Goal: Task Accomplishment & Management: Complete application form

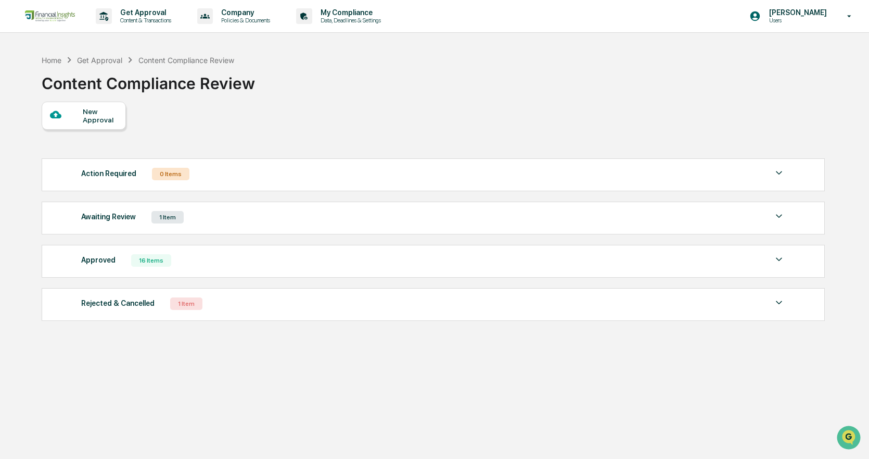
click at [199, 221] on div "Awaiting Review 1 Item" at bounding box center [433, 217] width 704 height 15
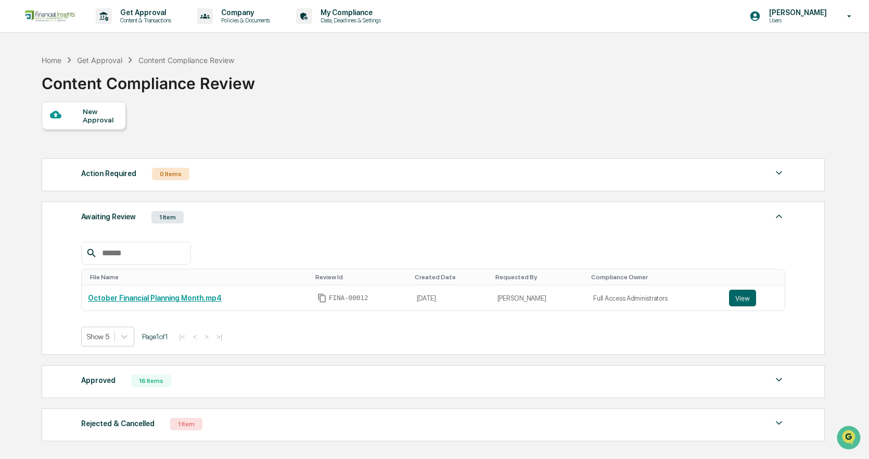
click at [105, 120] on div "New Approval" at bounding box center [100, 115] width 35 height 17
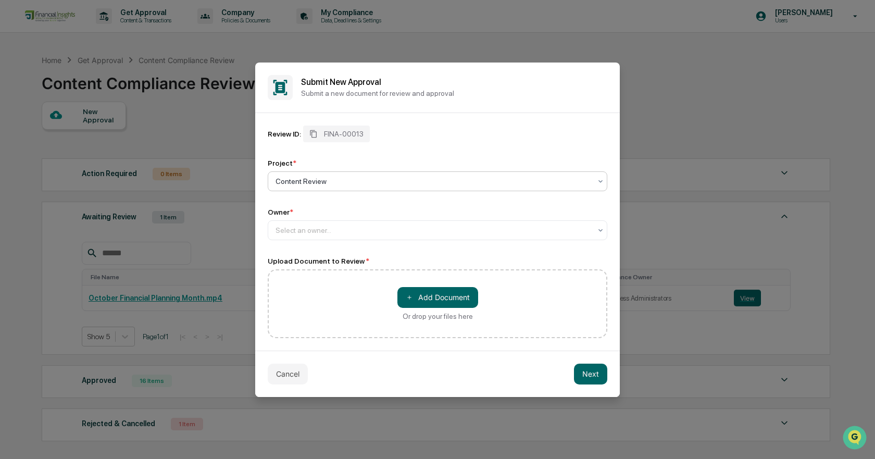
click at [339, 180] on div at bounding box center [432, 181] width 315 height 10
click at [329, 239] on div "Review ID: FINA-00013 Project * Content Review Owner * Select an owner... Uploa…" at bounding box center [437, 231] width 339 height 212
click at [329, 234] on div at bounding box center [432, 230] width 315 height 10
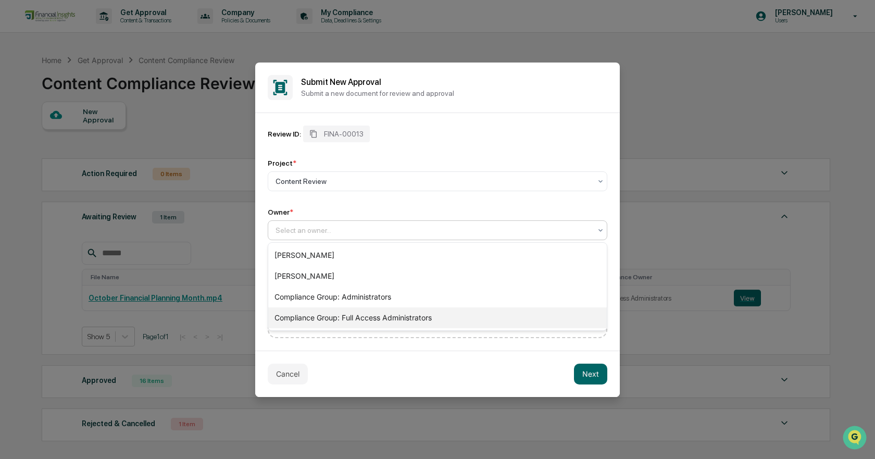
click at [330, 313] on div "Compliance Group: Full Access Administrators" at bounding box center [437, 317] width 338 height 21
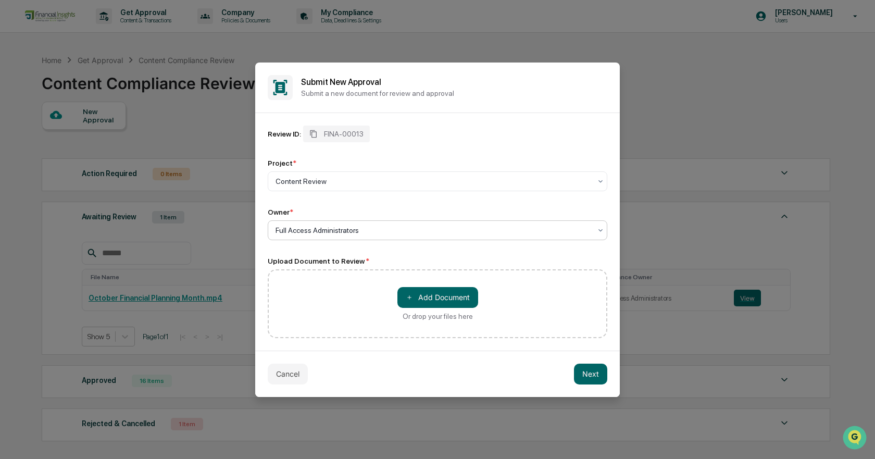
click at [338, 283] on div "＋ Add Document Or drop your files here" at bounding box center [437, 303] width 339 height 69
click at [592, 368] on button "Next" at bounding box center [590, 373] width 33 height 21
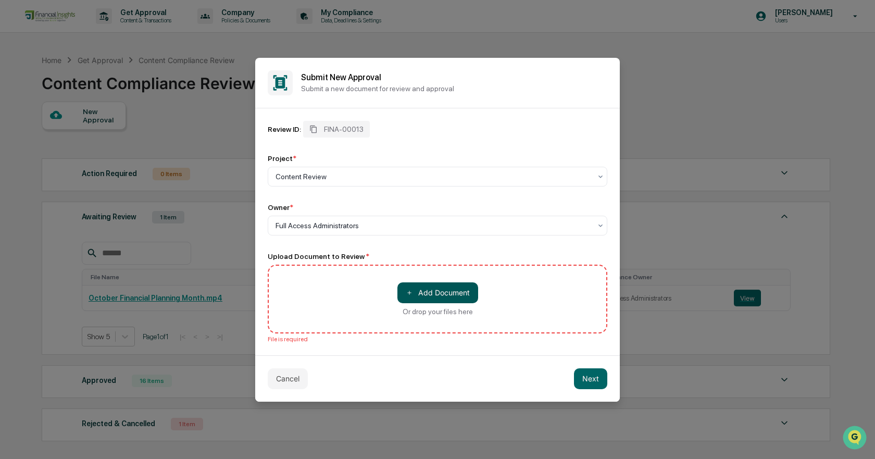
click at [468, 296] on button "＋ Add Document" at bounding box center [437, 292] width 81 height 21
click at [427, 284] on button "＋ Add Document" at bounding box center [437, 292] width 81 height 21
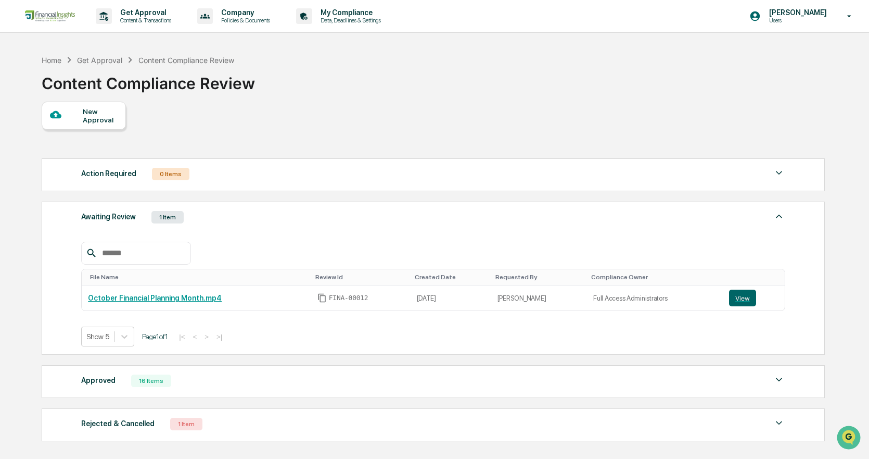
click at [97, 119] on div "New Approval" at bounding box center [100, 115] width 35 height 17
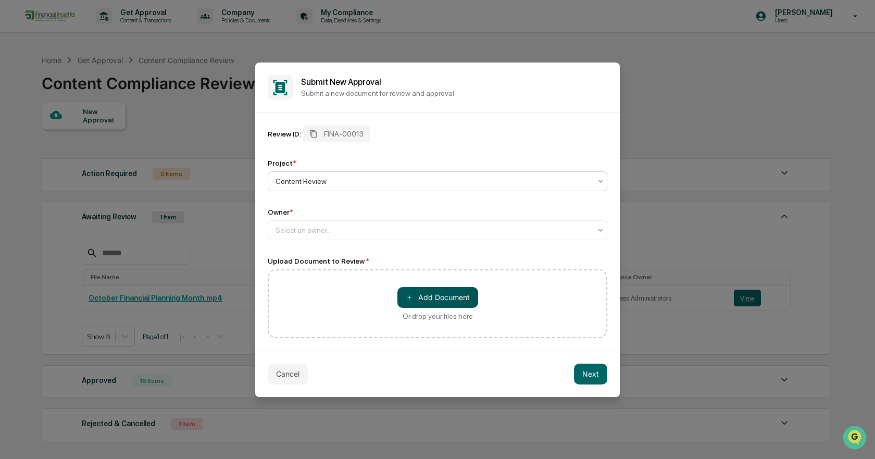
click at [433, 298] on button "＋ Add Document" at bounding box center [437, 297] width 81 height 21
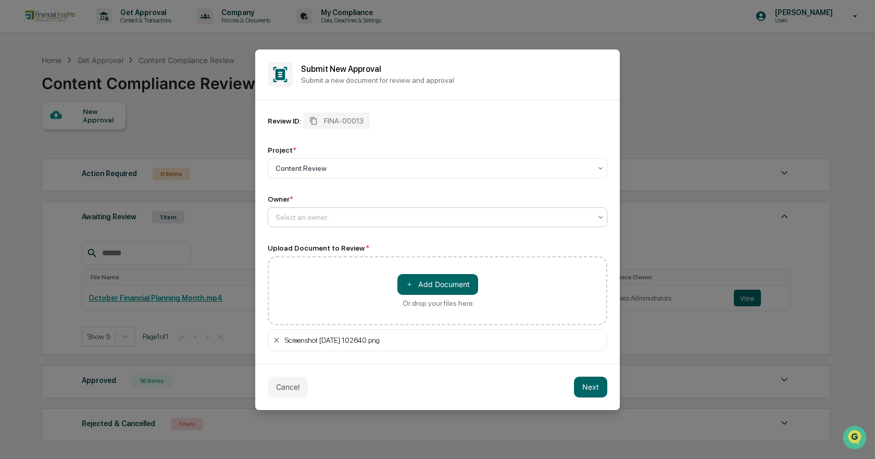
click at [352, 213] on div at bounding box center [432, 217] width 315 height 10
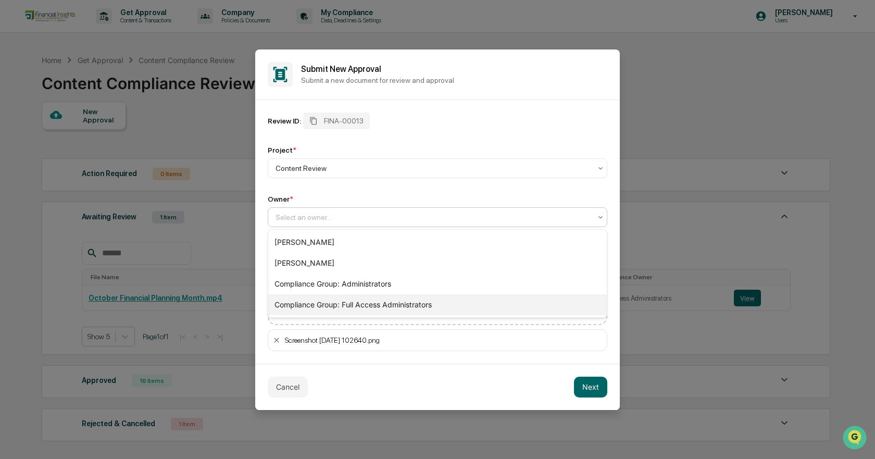
click at [329, 305] on div "Compliance Group: Full Access Administrators" at bounding box center [437, 304] width 338 height 21
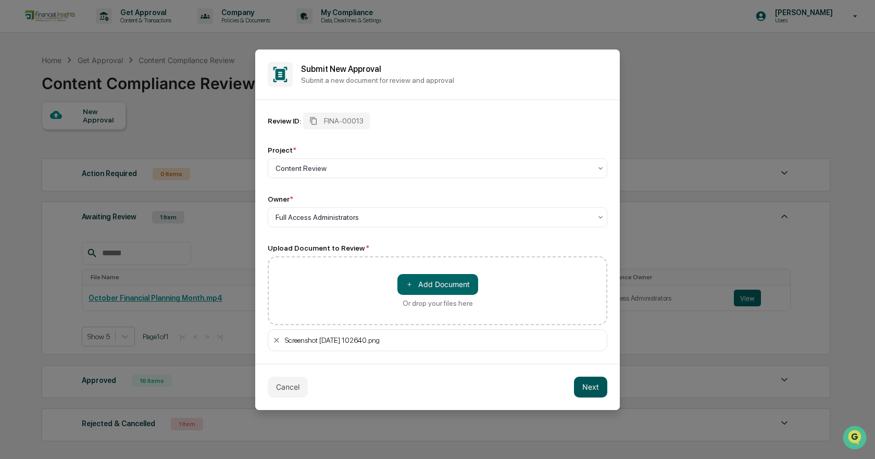
click at [590, 387] on button "Next" at bounding box center [590, 386] width 33 height 21
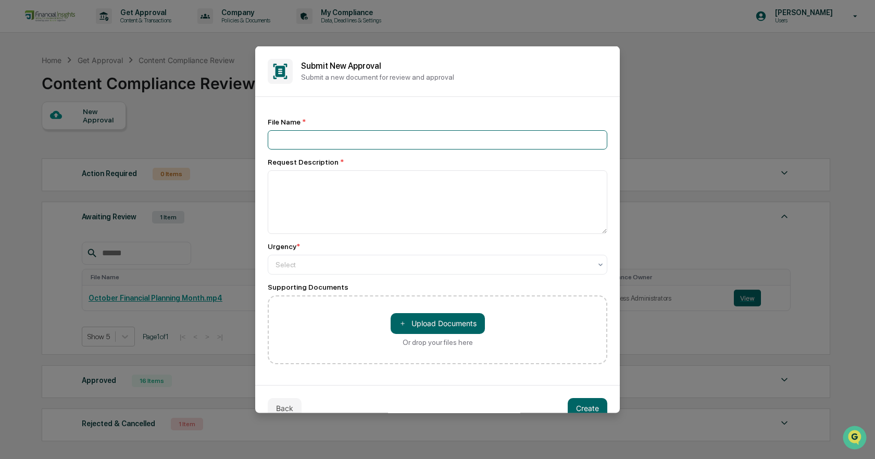
click at [360, 141] on input at bounding box center [437, 139] width 339 height 19
type input "**********"
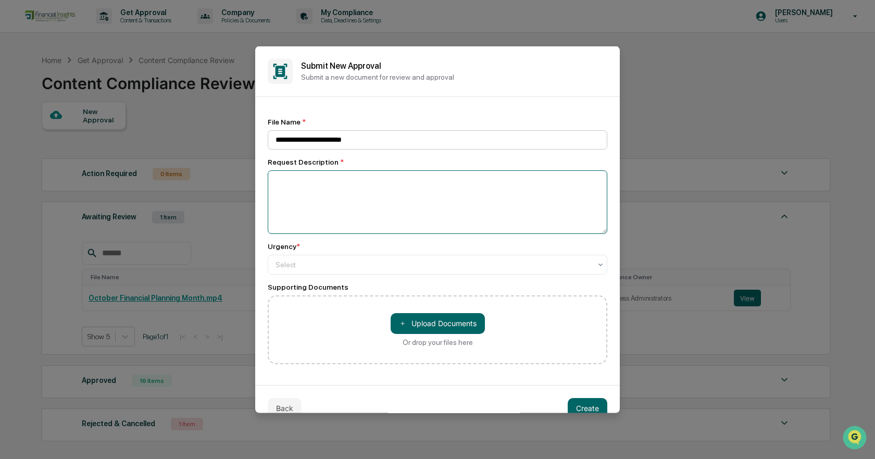
paste textarea "*"
type textarea "*"
paste textarea "**********"
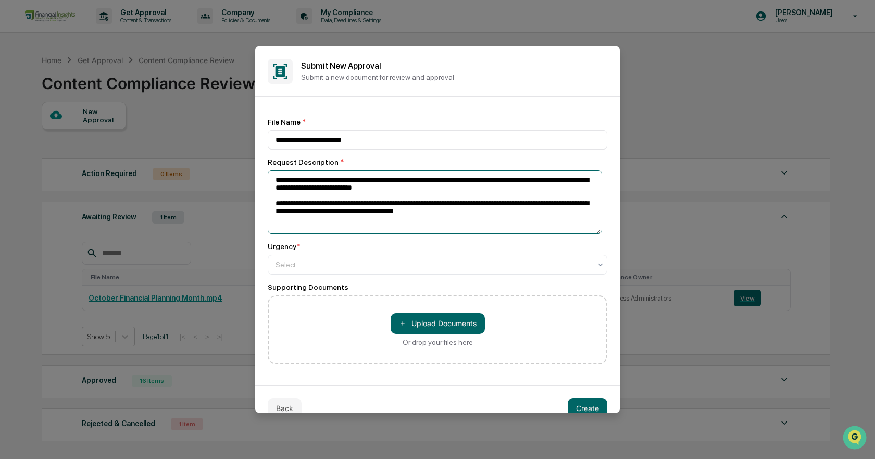
click at [276, 181] on textarea "**********" at bounding box center [435, 202] width 334 height 64
drag, startPoint x: 447, startPoint y: 213, endPoint x: 456, endPoint y: 218, distance: 9.6
click at [447, 213] on textarea "**********" at bounding box center [435, 202] width 334 height 64
click at [507, 226] on textarea "**********" at bounding box center [435, 202] width 334 height 64
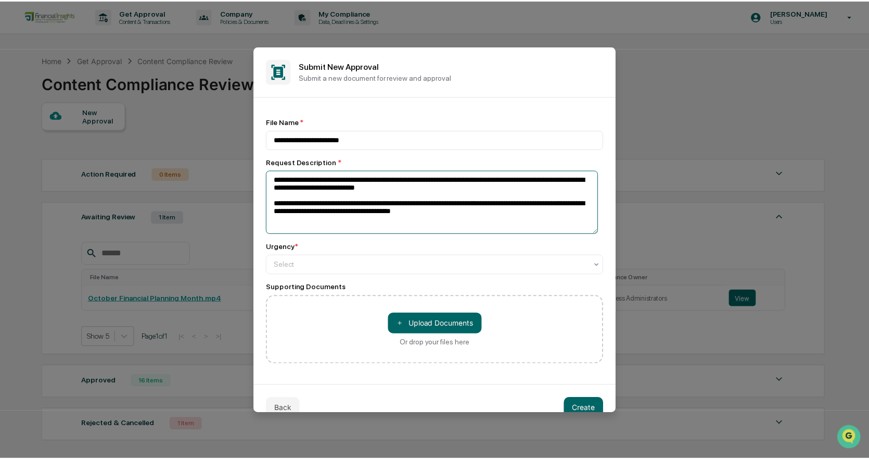
scroll to position [18, 0]
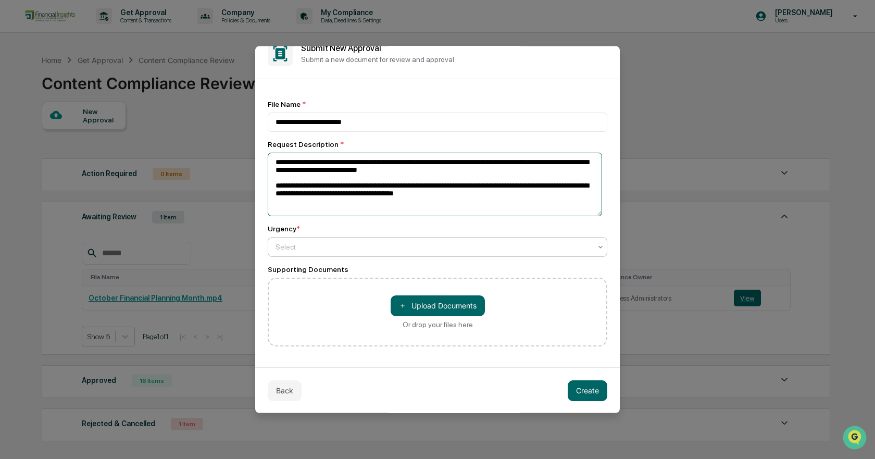
type textarea "**********"
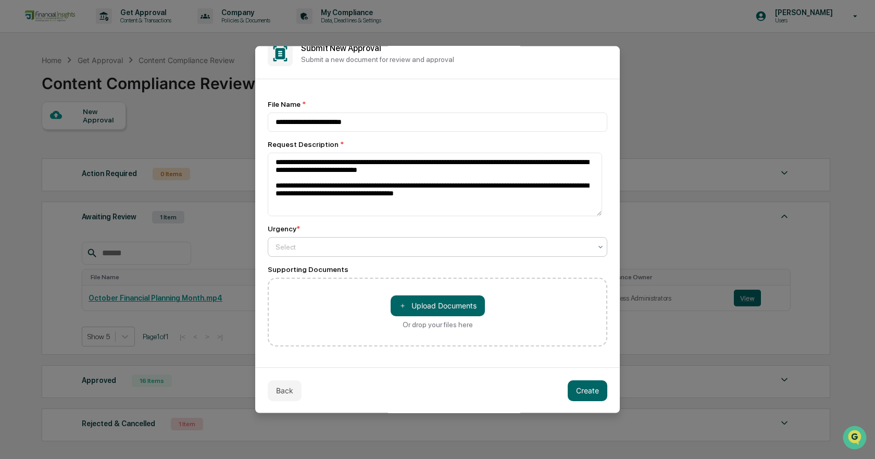
click at [425, 249] on div at bounding box center [432, 246] width 315 height 10
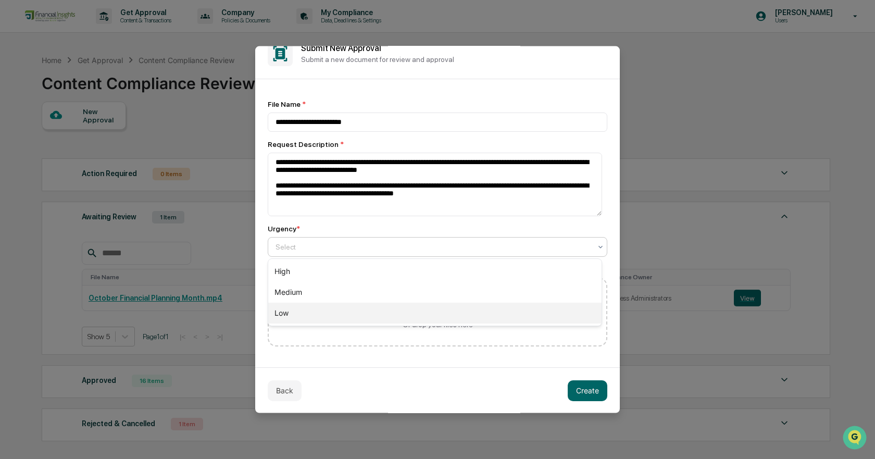
click at [422, 308] on div "Low" at bounding box center [434, 312] width 333 height 21
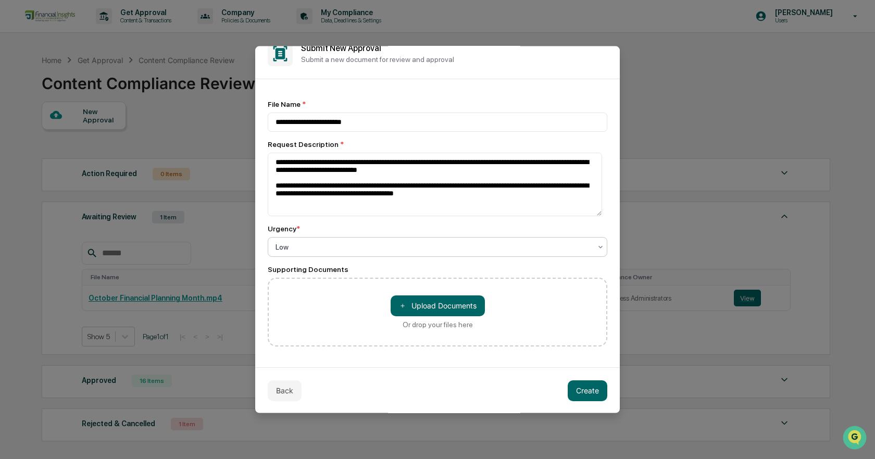
click at [397, 255] on div "Low" at bounding box center [437, 246] width 339 height 20
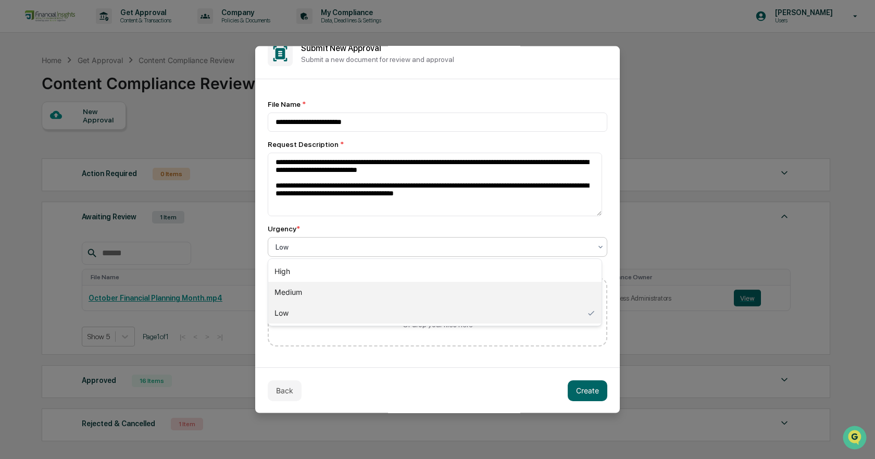
click at [376, 288] on div "Medium" at bounding box center [434, 292] width 333 height 21
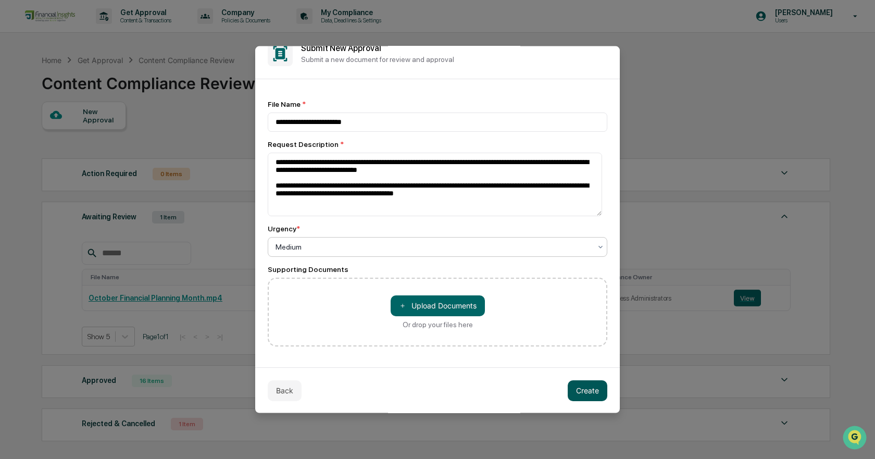
click at [595, 394] on button "Create" at bounding box center [587, 390] width 40 height 21
click at [568, 388] on div "Back" at bounding box center [437, 389] width 364 height 46
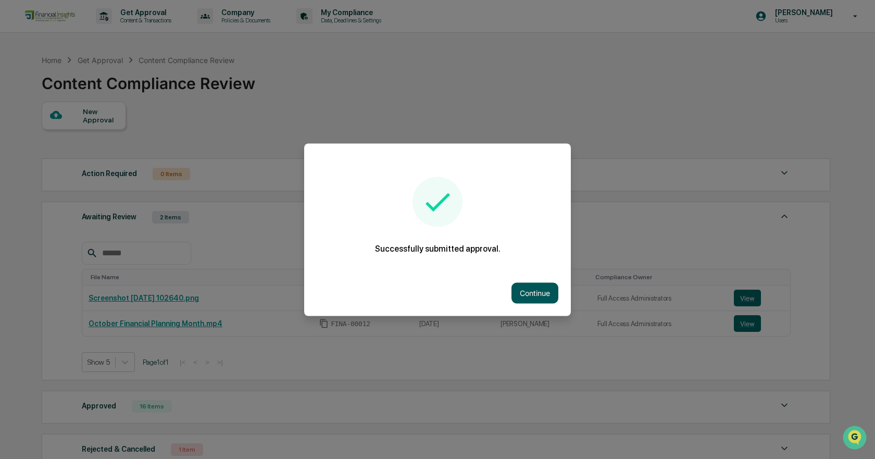
click at [530, 293] on button "Continue" at bounding box center [534, 292] width 47 height 21
